Goal: Task Accomplishment & Management: Complete application form

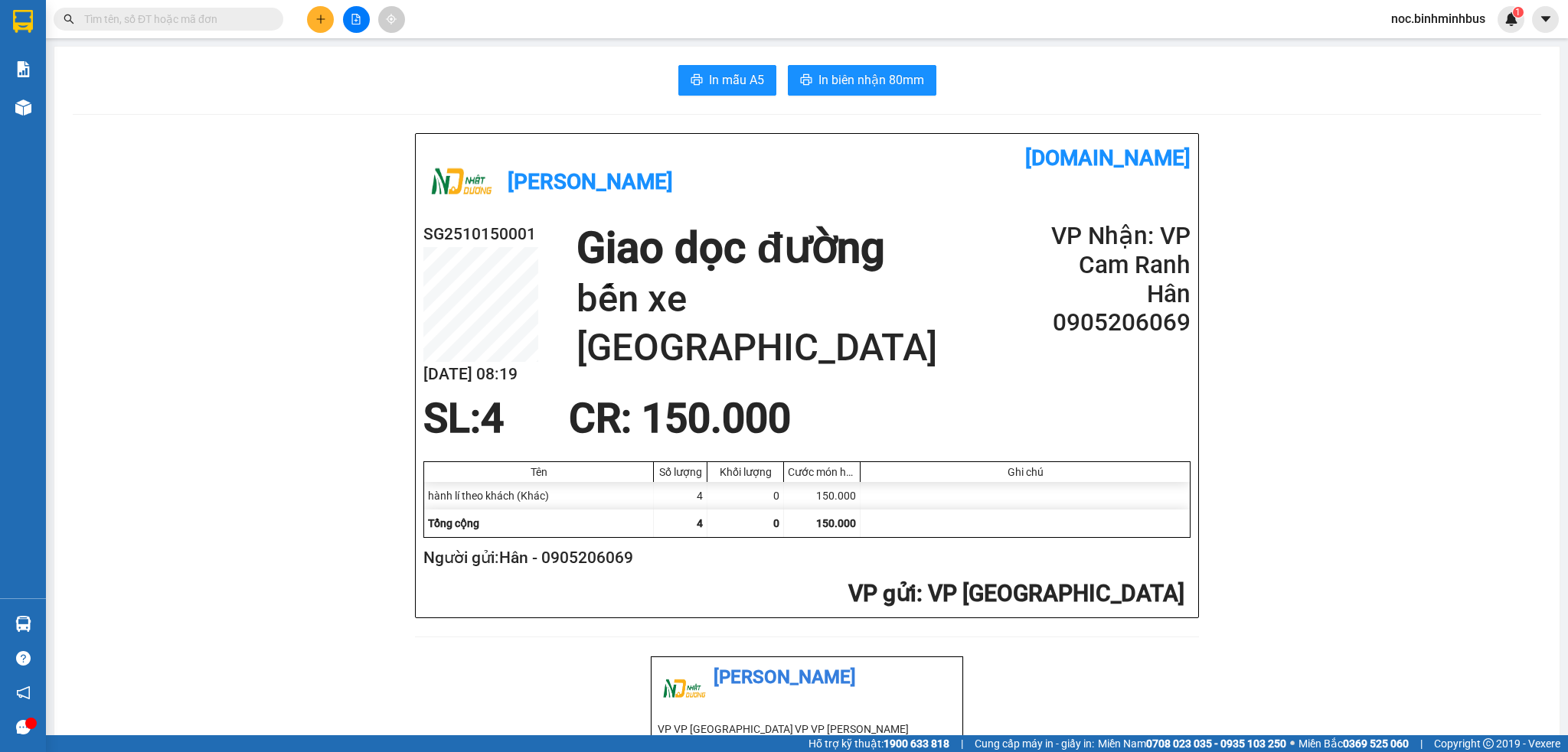
click at [1421, 20] on span "noc.binhminhbus" at bounding box center [1438, 18] width 119 height 19
click at [1422, 49] on span "Đăng xuất" at bounding box center [1444, 47] width 87 height 16
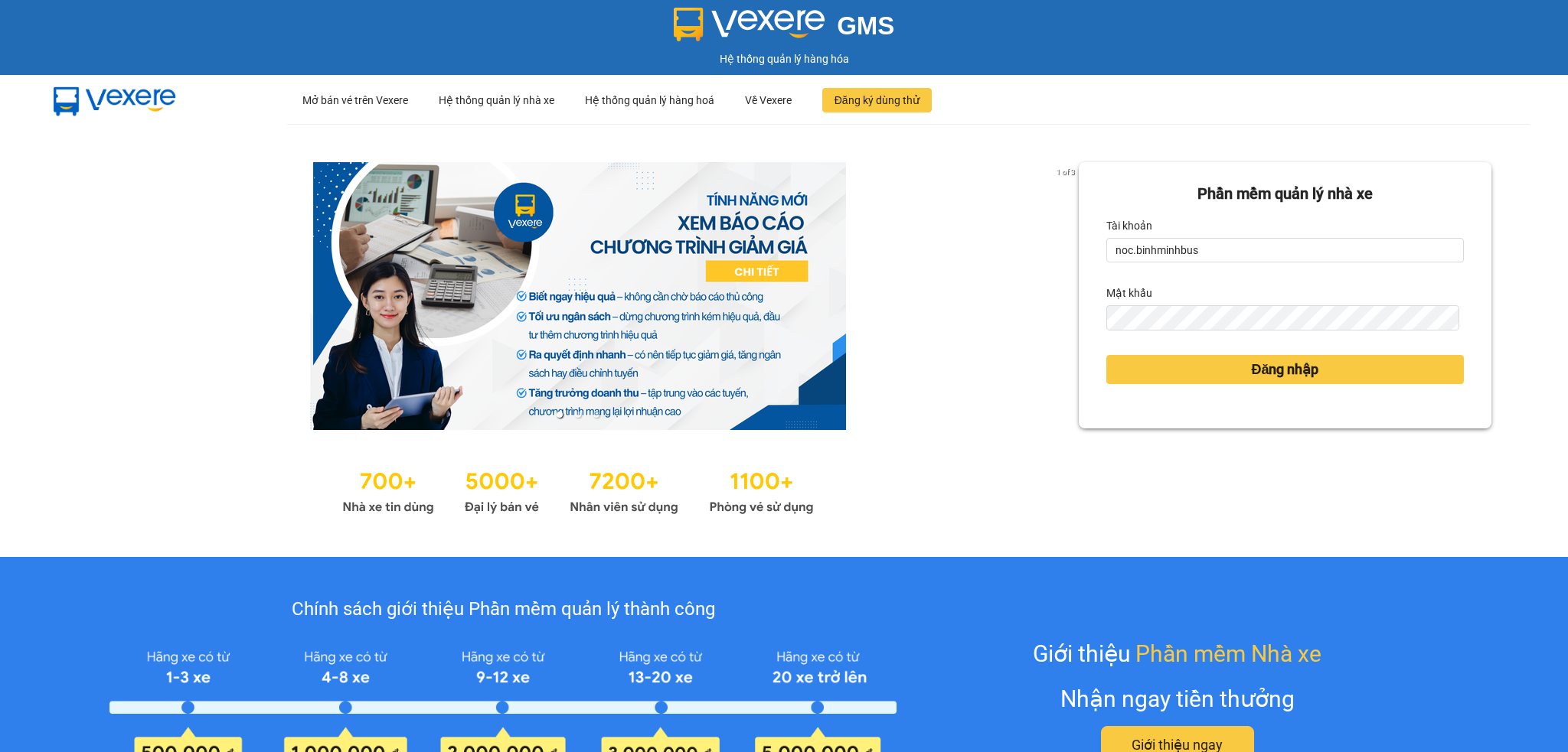
click at [1168, 235] on div "Tài khoản" at bounding box center [1285, 226] width 358 height 25
drag, startPoint x: 1168, startPoint y: 242, endPoint x: 1168, endPoint y: 250, distance: 8.0
click at [1168, 242] on input "noc.binhminhbus" at bounding box center [1285, 250] width 358 height 25
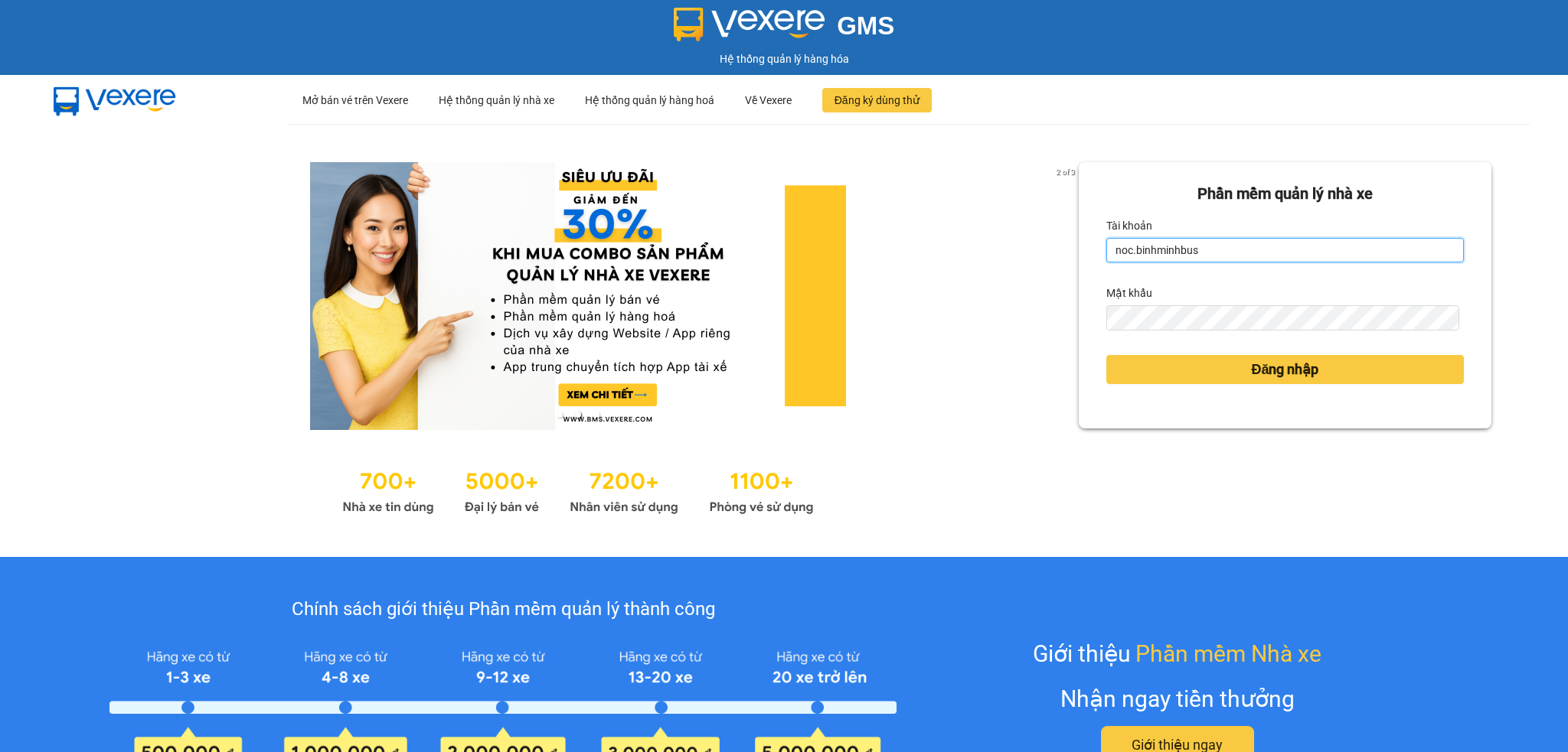
type input "luong.binhminhbus"
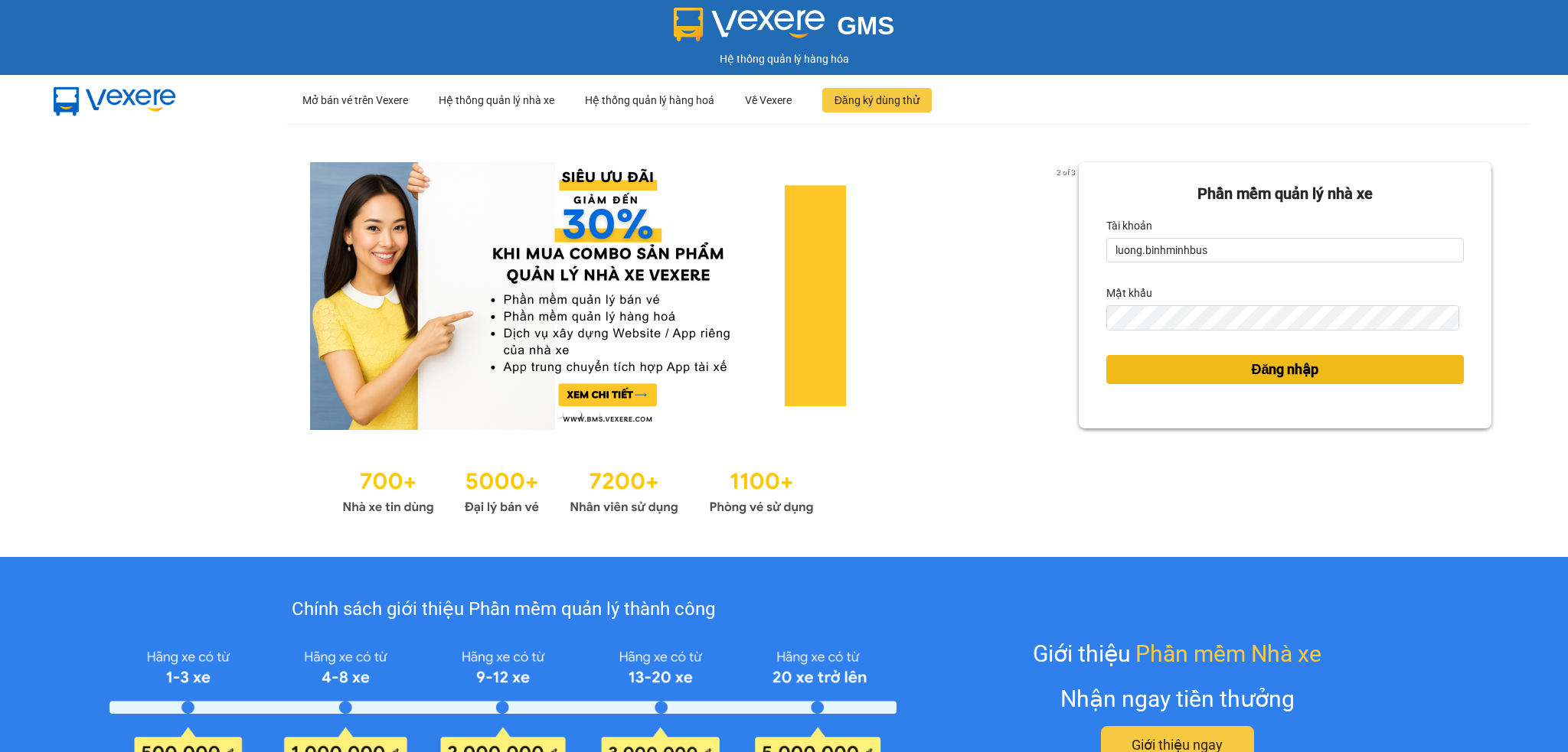
click at [1206, 382] on button "Đăng nhập" at bounding box center [1285, 369] width 358 height 29
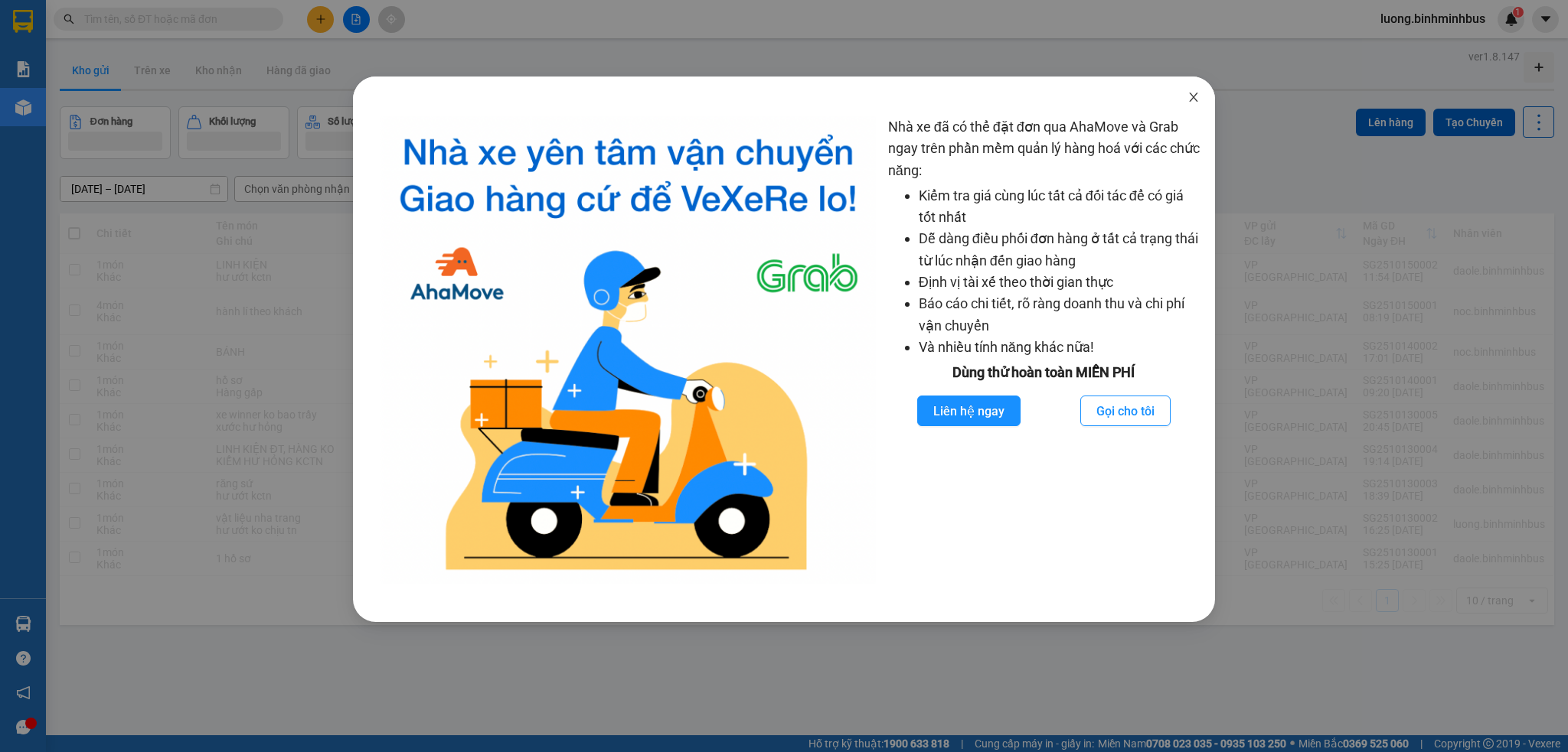
click at [1196, 95] on icon "close" at bounding box center [1193, 97] width 12 height 12
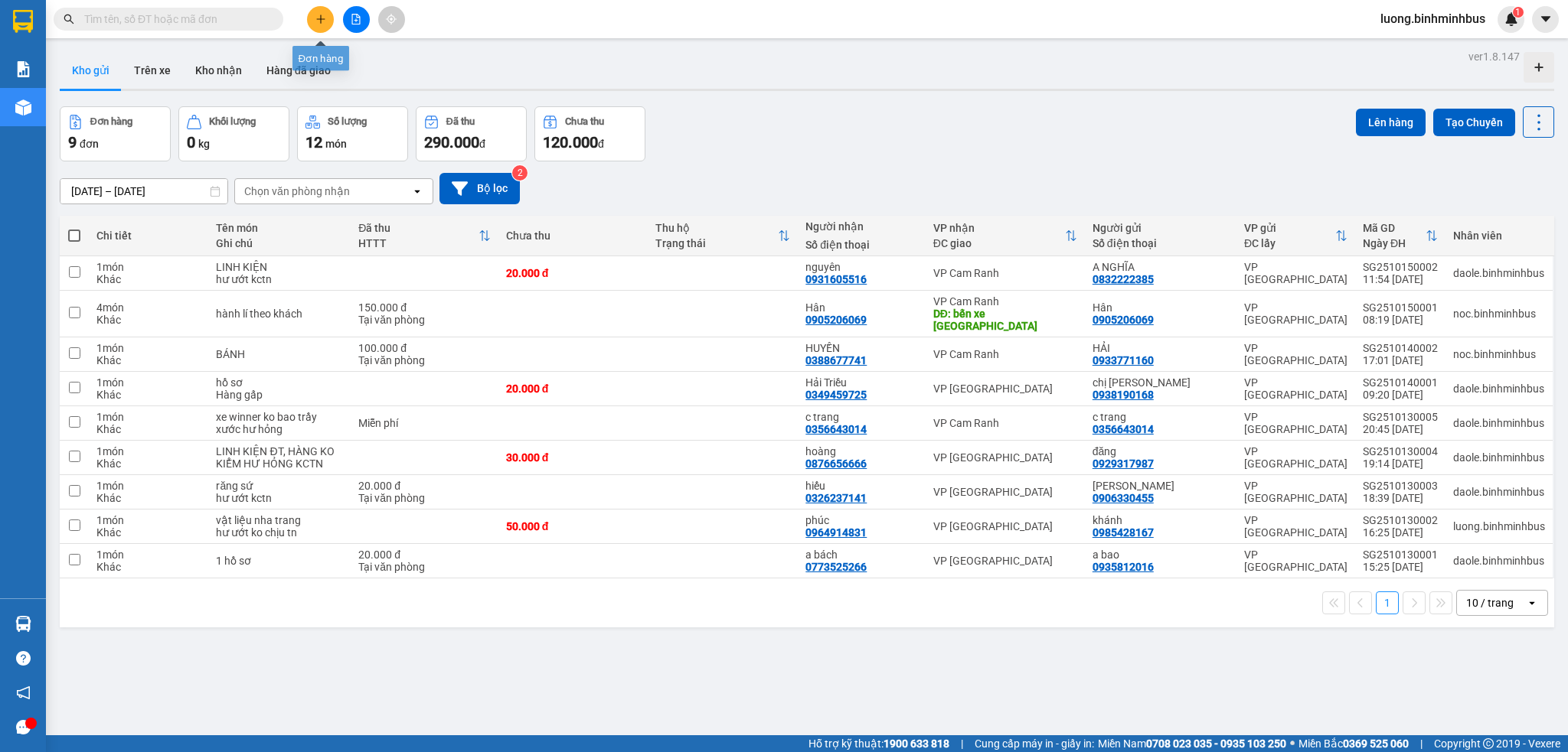
click at [321, 26] on button at bounding box center [321, 19] width 27 height 27
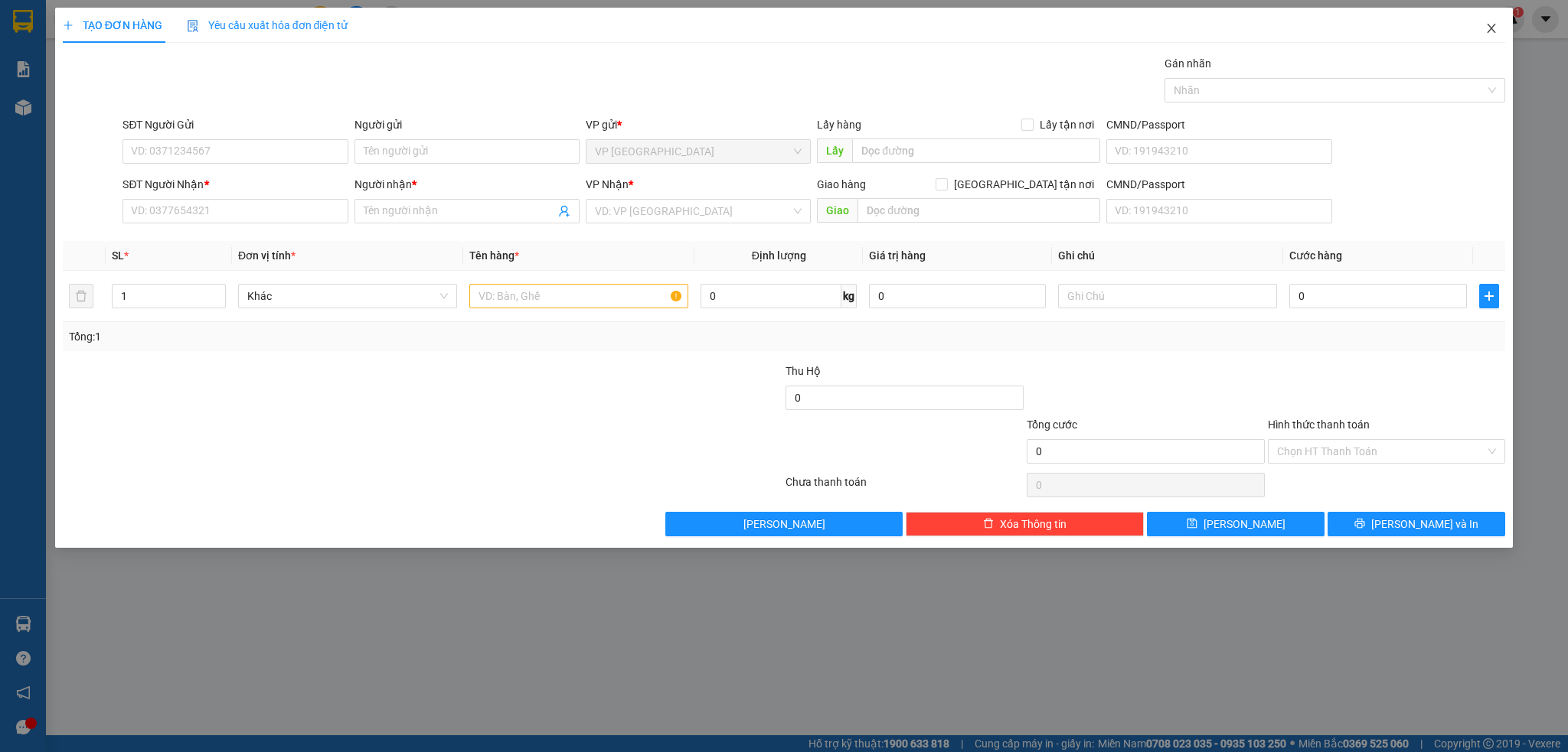
click at [1492, 27] on icon "close" at bounding box center [1491, 28] width 8 height 9
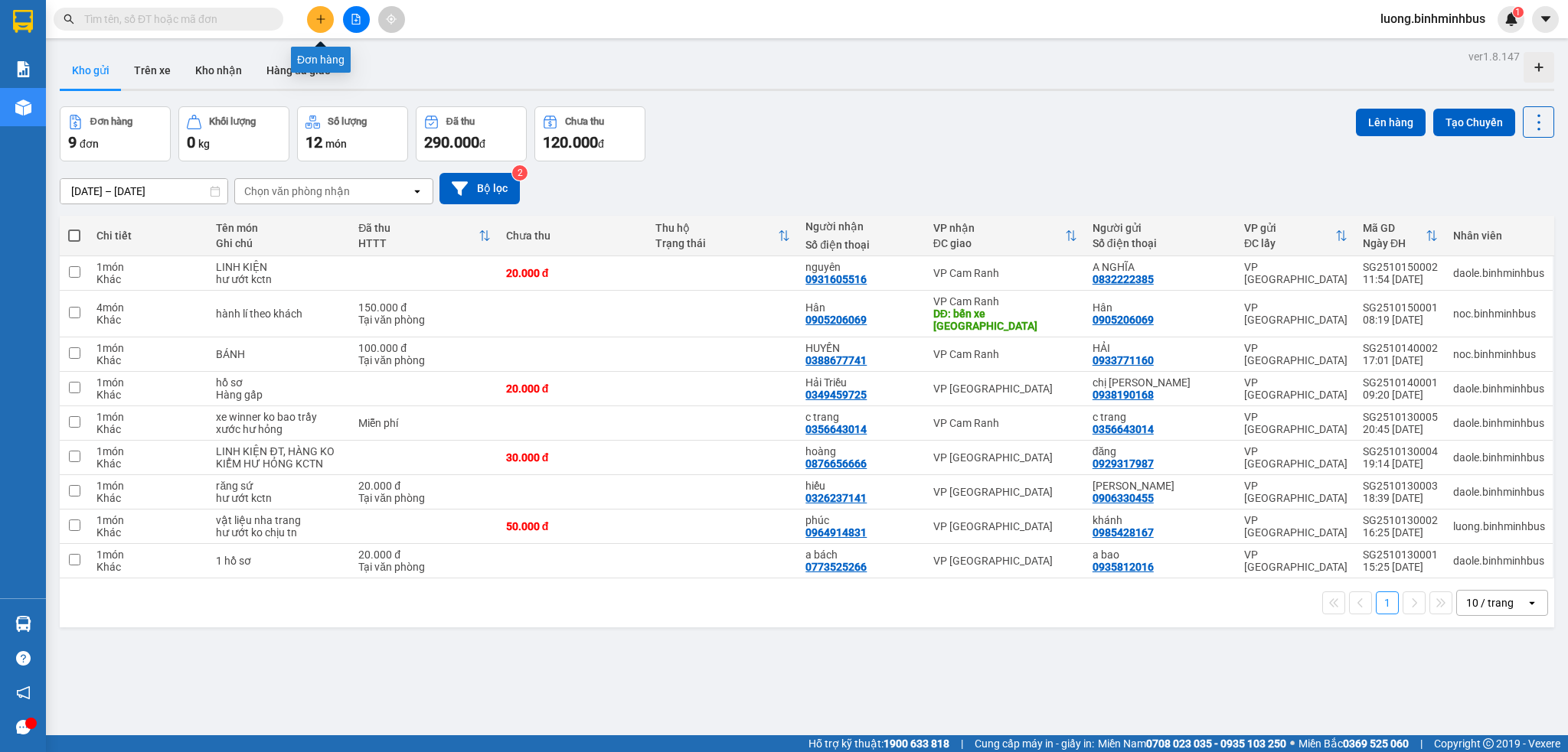
click at [317, 17] on icon "plus" at bounding box center [321, 19] width 11 height 11
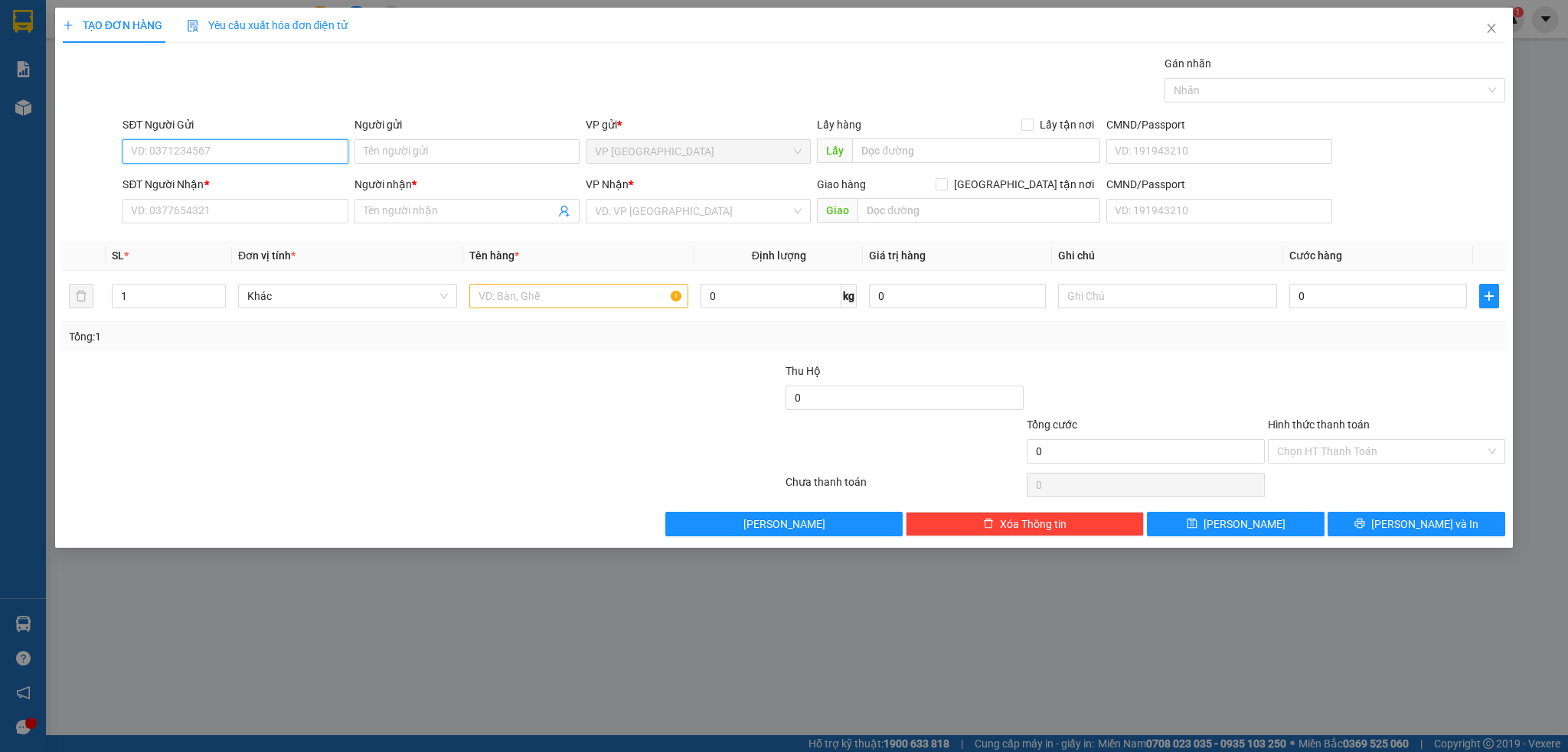
click at [216, 153] on input "SĐT Người Gửi" at bounding box center [235, 152] width 225 height 25
type input "0948860606"
click at [221, 177] on div "0948860606 - Vũ" at bounding box center [235, 182] width 207 height 16
type input "Vũ"
type input "0866373229"
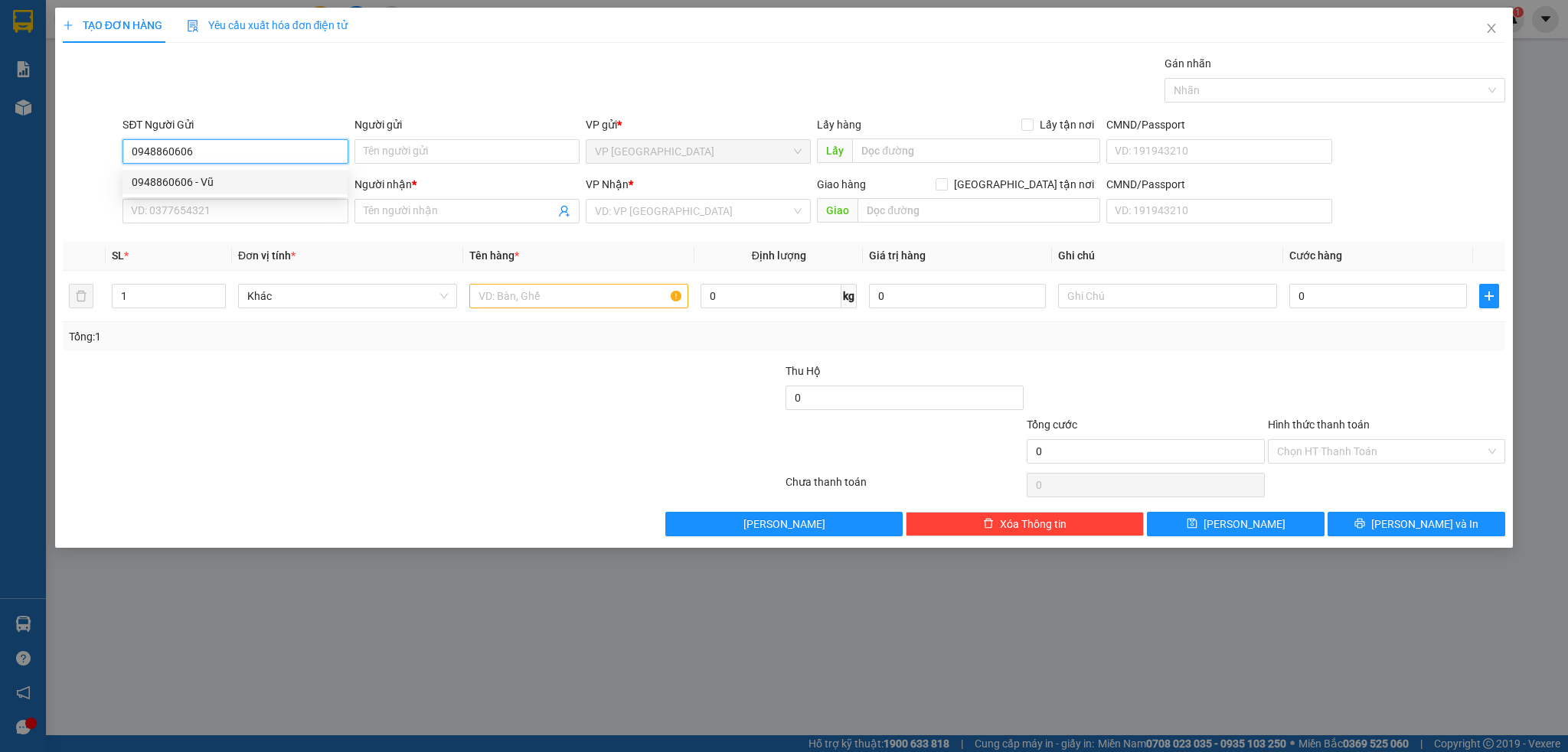
type input "anh chiến"
type input "40.000"
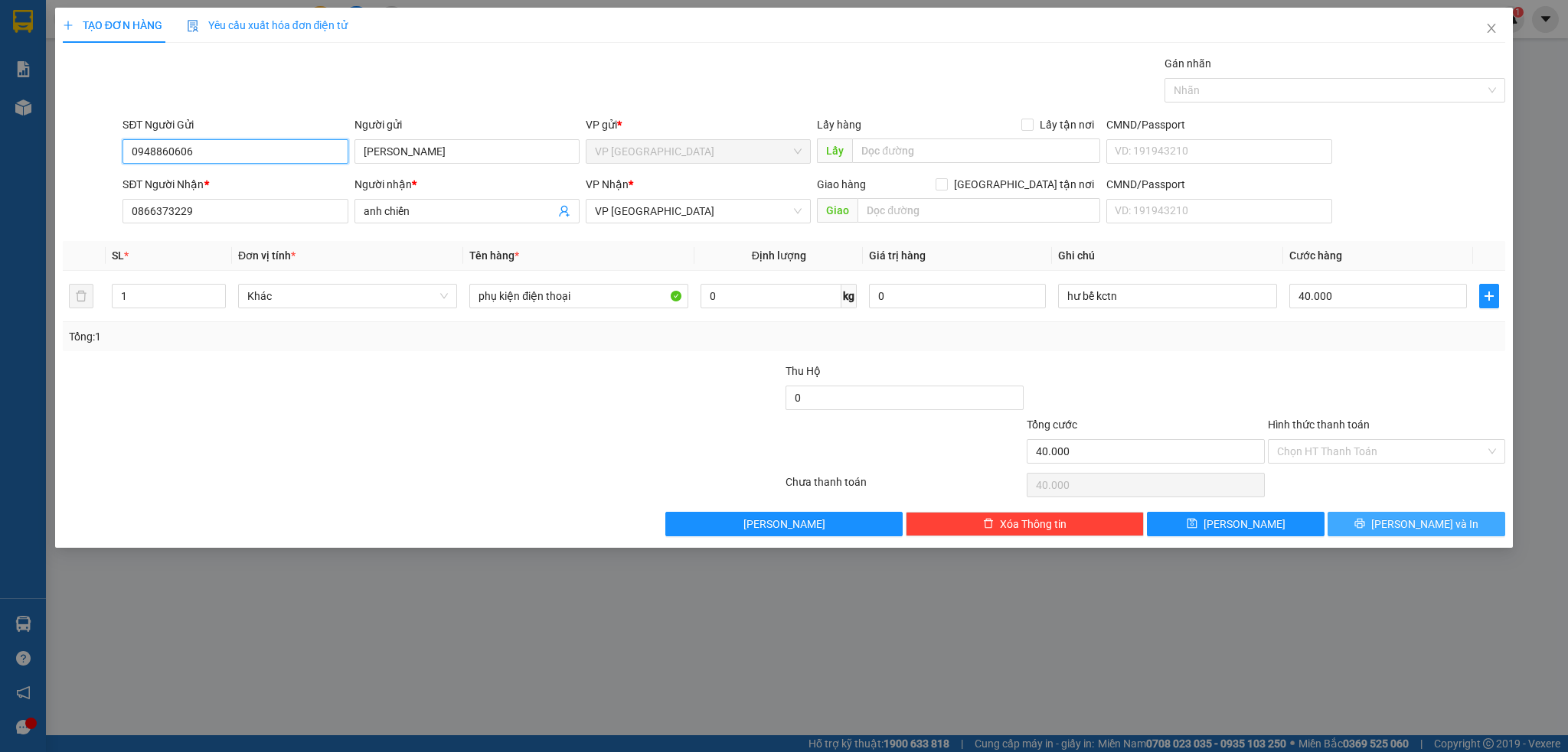
type input "0948860606"
click at [1431, 531] on span "Lưu và In" at bounding box center [1425, 524] width 107 height 16
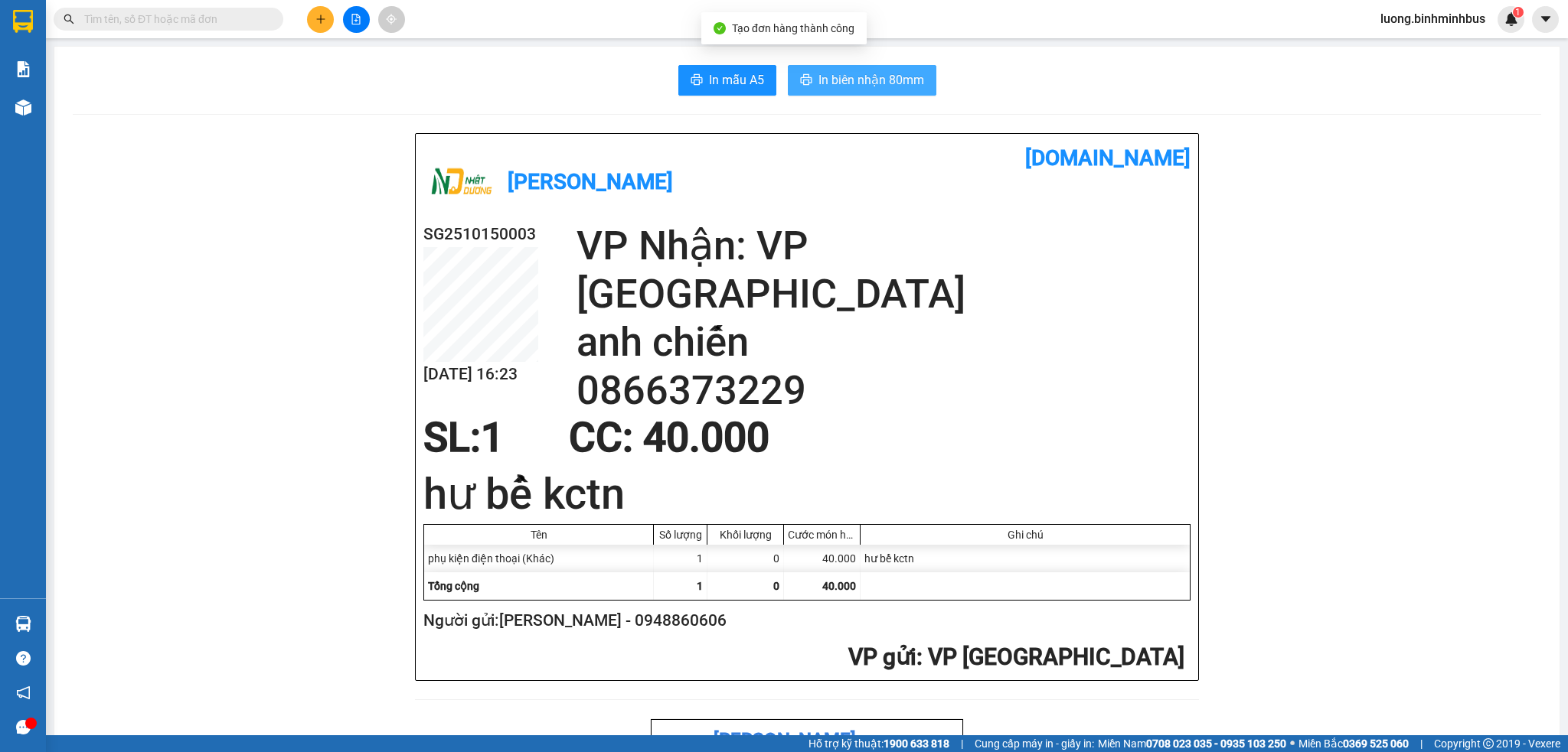
click at [835, 81] on span "In biên nhận 80mm" at bounding box center [871, 79] width 105 height 19
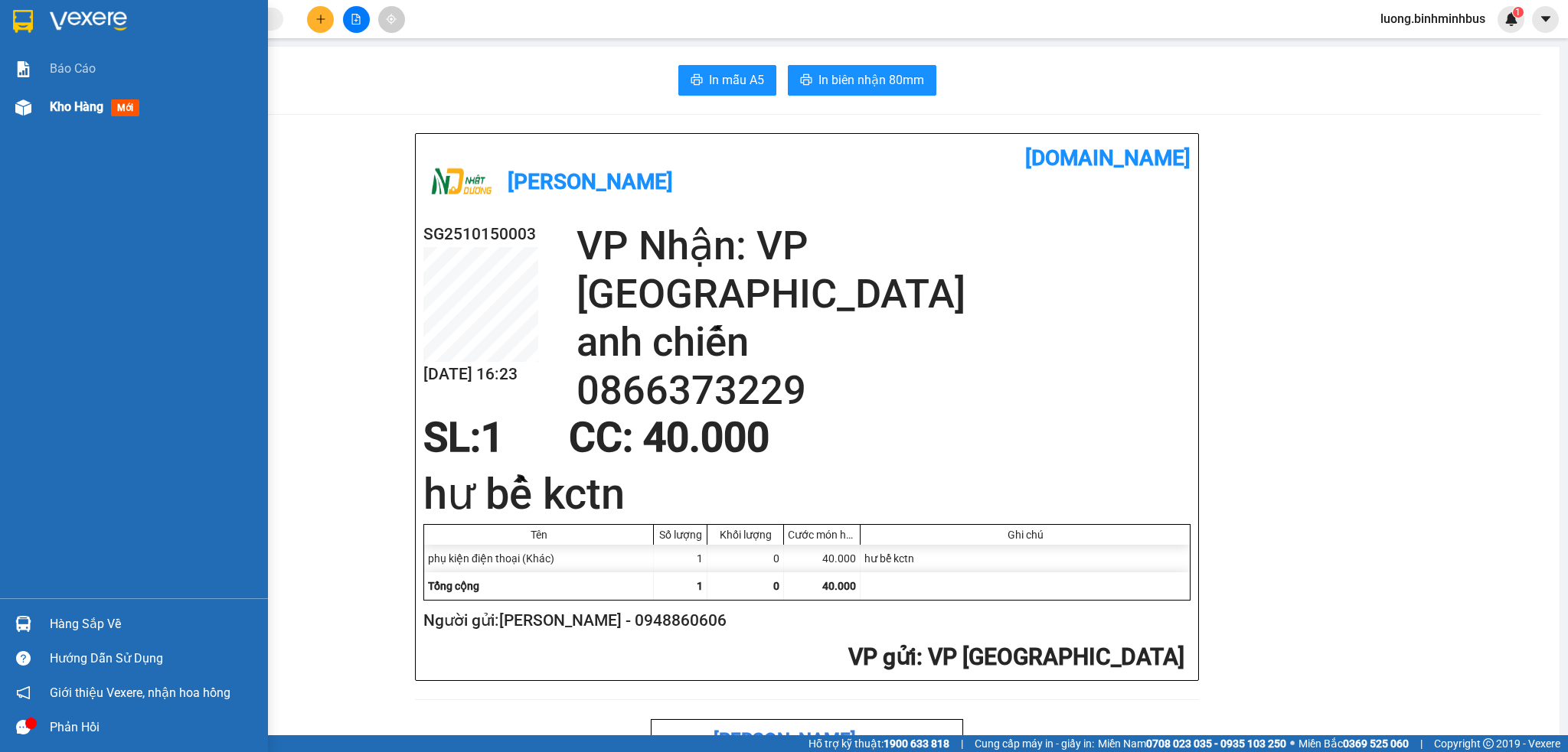
click at [82, 120] on div "Kho hàng mới" at bounding box center [152, 107] width 207 height 38
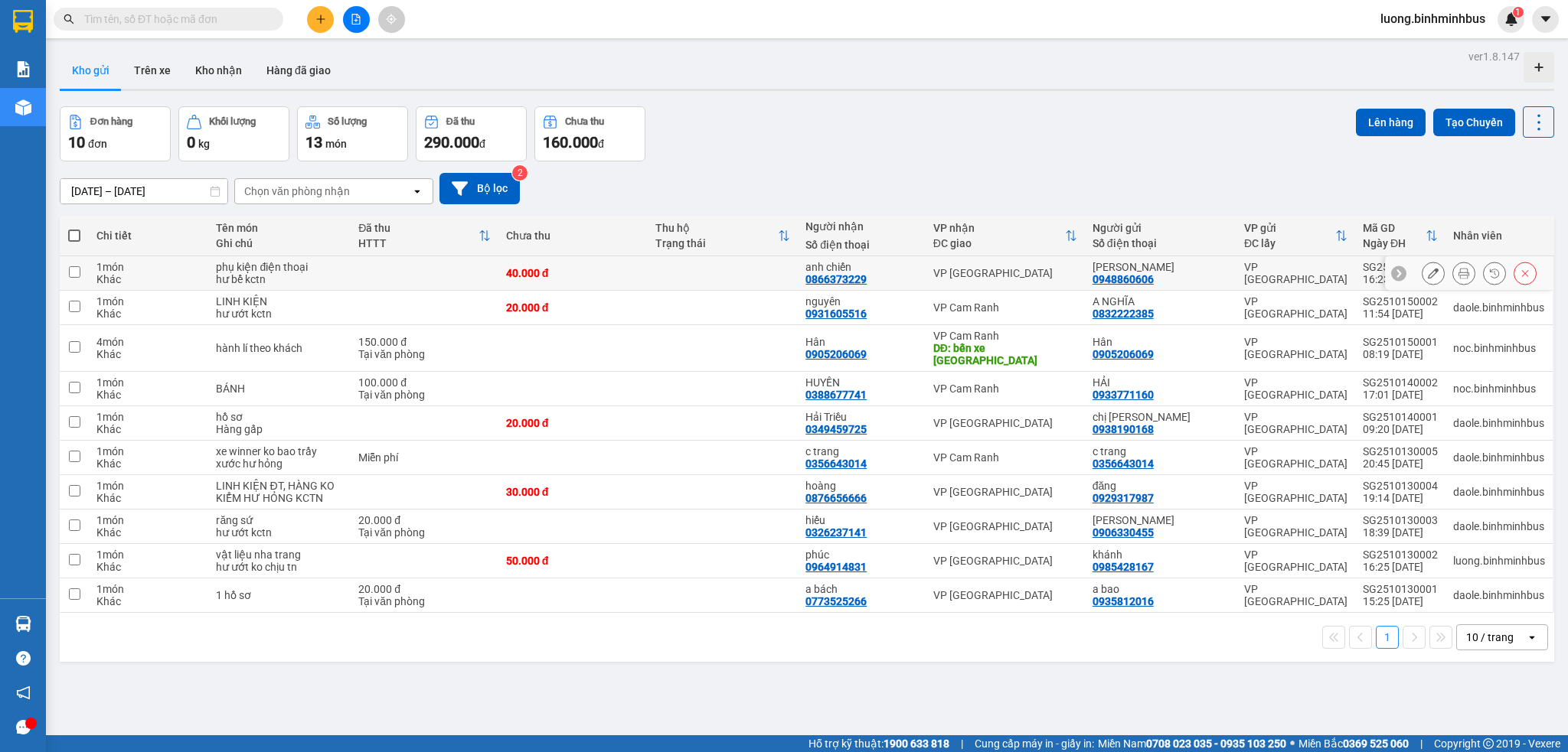
drag, startPoint x: 851, startPoint y: 278, endPoint x: 733, endPoint y: 692, distance: 430.5
click at [733, 692] on div "ver 1.8.147 Kho gửi Trên xe Kho nhận Hàng đã giao Đơn hàng 10 đơn Khối lượng 0 …" at bounding box center [807, 422] width 1506 height 752
drag, startPoint x: 840, startPoint y: 279, endPoint x: 892, endPoint y: 140, distance: 148.4
click at [892, 140] on div "Đơn hàng 10 đơn Khối lượng 0 kg Số lượng 13 món Đã thu 290.000 đ Chưa thu 160.0…" at bounding box center [806, 133] width 1494 height 55
drag, startPoint x: 868, startPoint y: 282, endPoint x: 801, endPoint y: 282, distance: 67.0
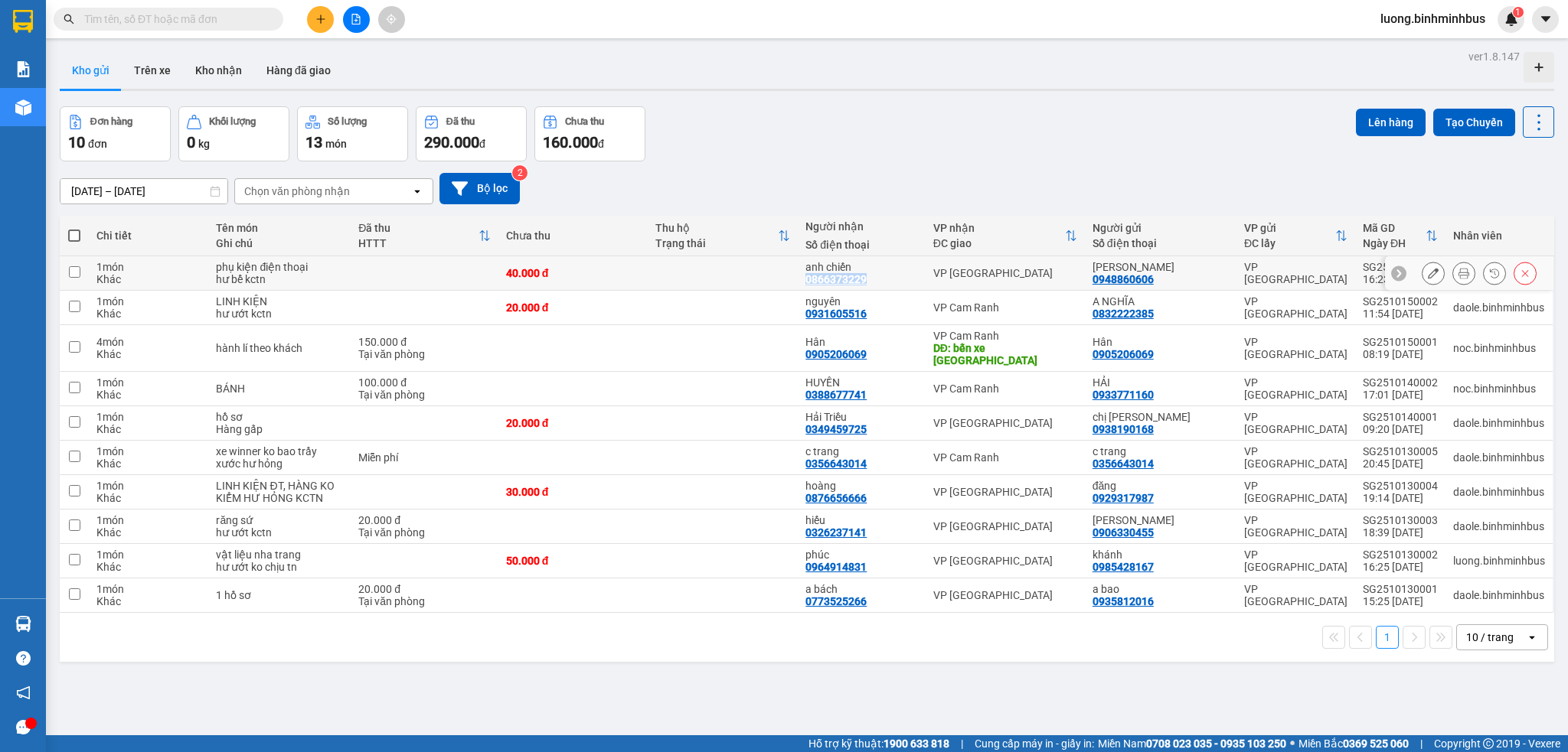
click at [801, 282] on td "anh chiến 0866373229" at bounding box center [861, 273] width 128 height 35
checkbox input "true"
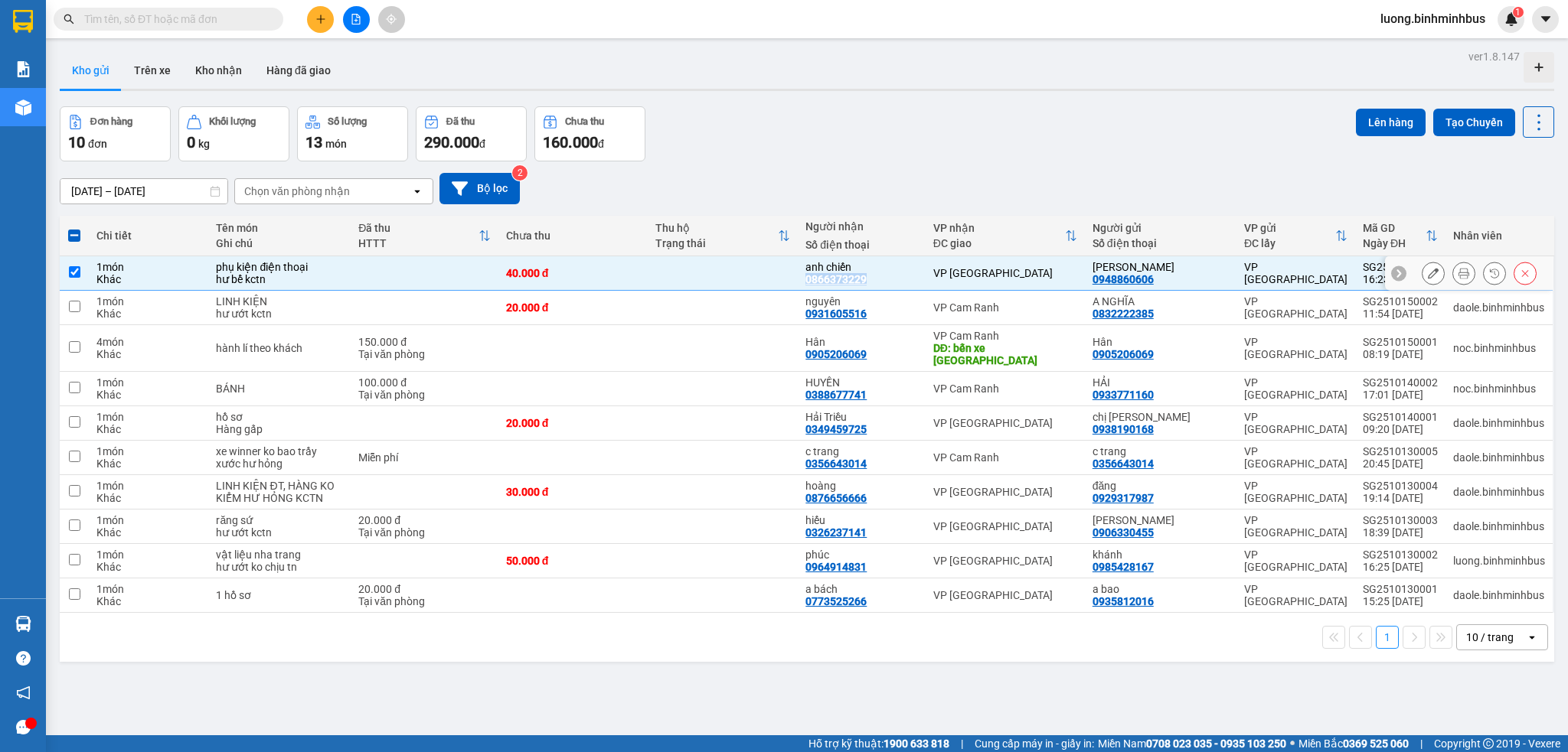
copy div "0866373229"
